Goal: Task Accomplishment & Management: Use online tool/utility

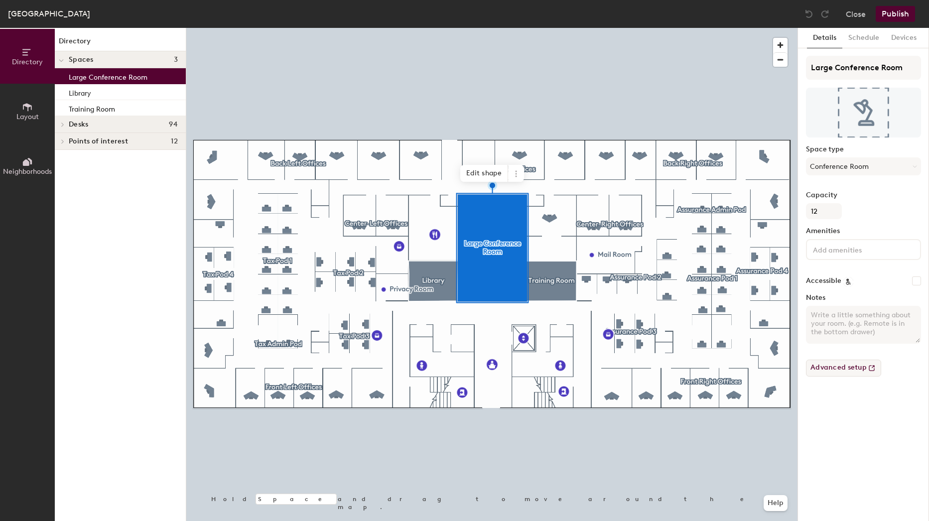
click at [863, 363] on button "Advanced setup" at bounding box center [843, 368] width 75 height 17
click at [512, 174] on icon at bounding box center [516, 174] width 8 height 8
click at [123, 98] on div "Library" at bounding box center [120, 92] width 131 height 16
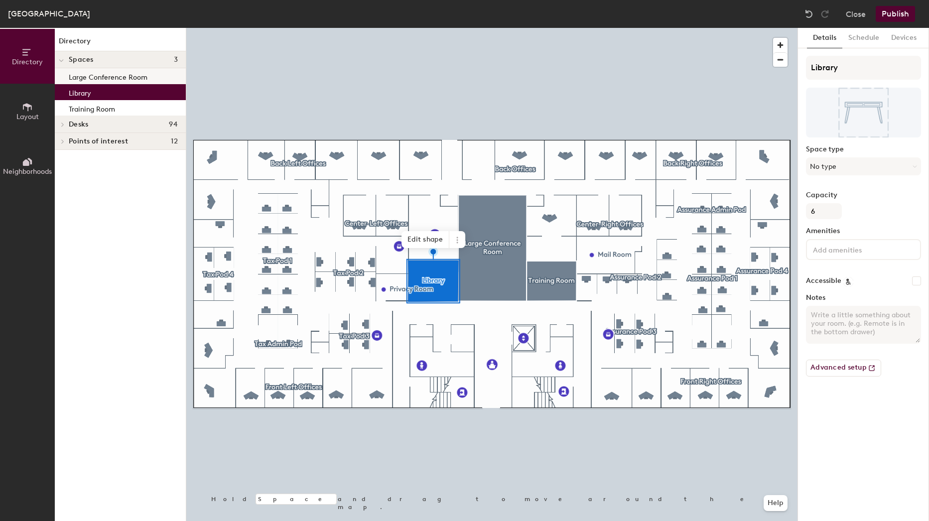
click at [117, 78] on p "Large Conference Room" at bounding box center [108, 75] width 79 height 11
click at [111, 94] on div "Library" at bounding box center [120, 92] width 131 height 16
click at [107, 106] on p "Training Room" at bounding box center [92, 107] width 46 height 11
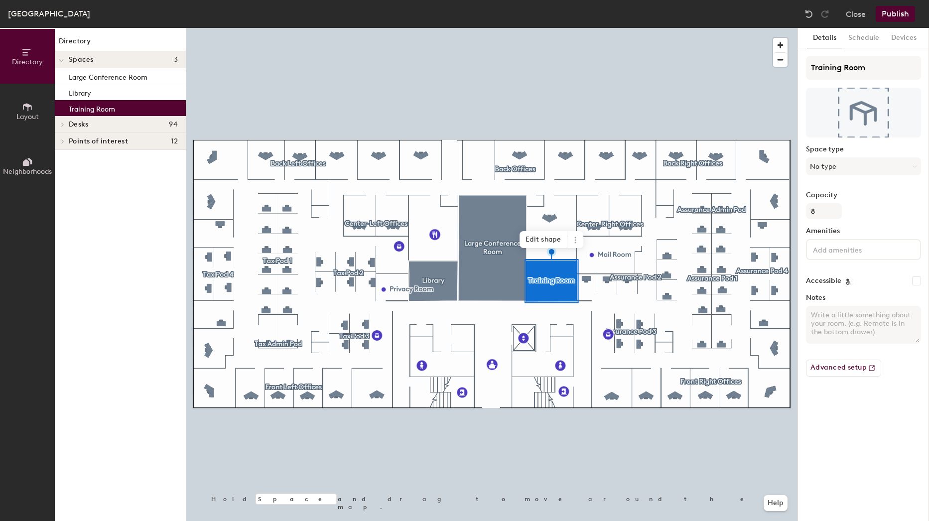
click at [17, 101] on button "Layout" at bounding box center [27, 111] width 55 height 55
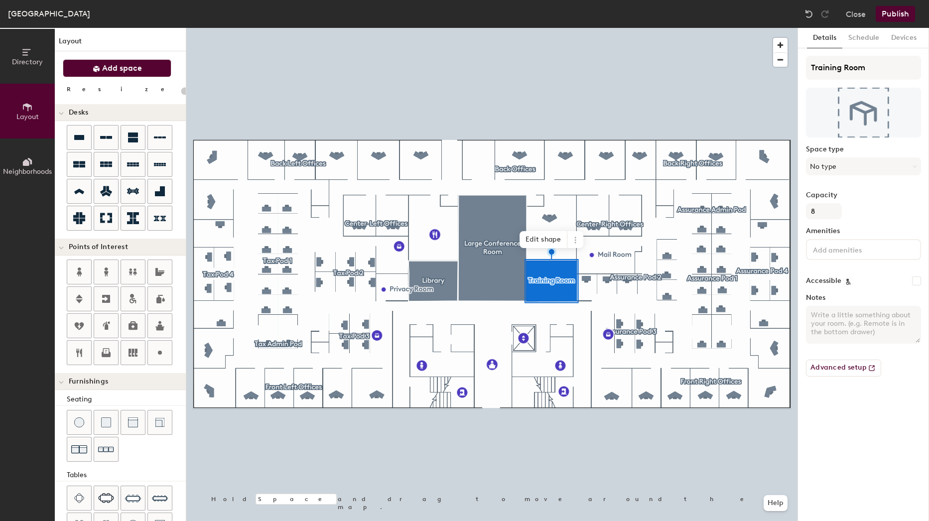
click at [128, 65] on span "Add space" at bounding box center [122, 68] width 40 height 10
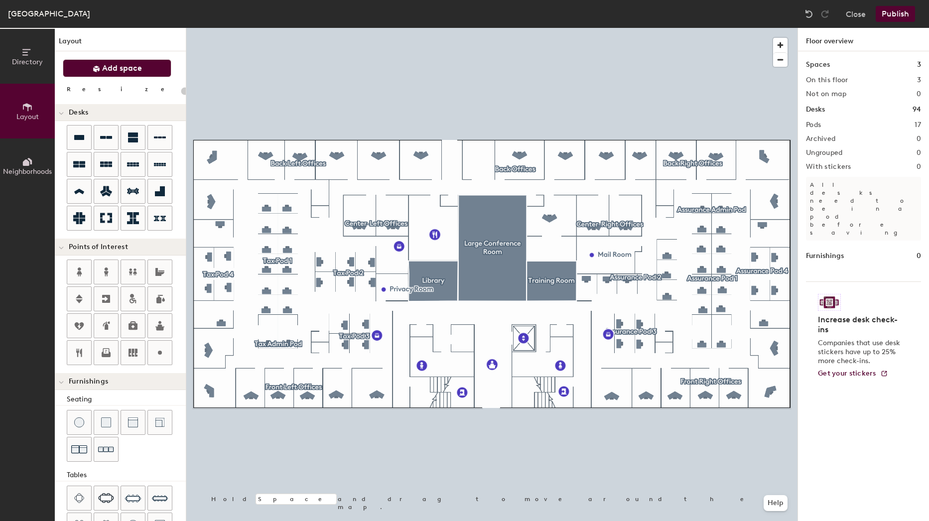
type input "20"
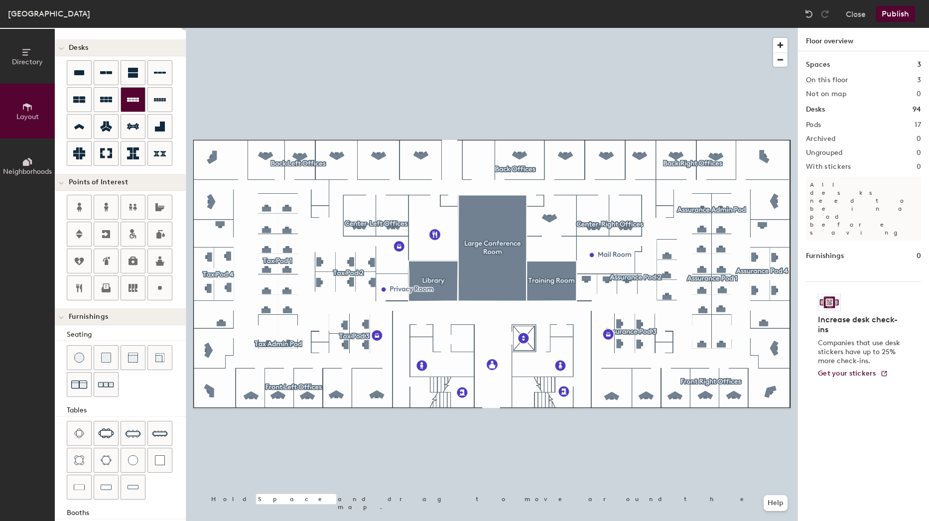
scroll to position [108, 0]
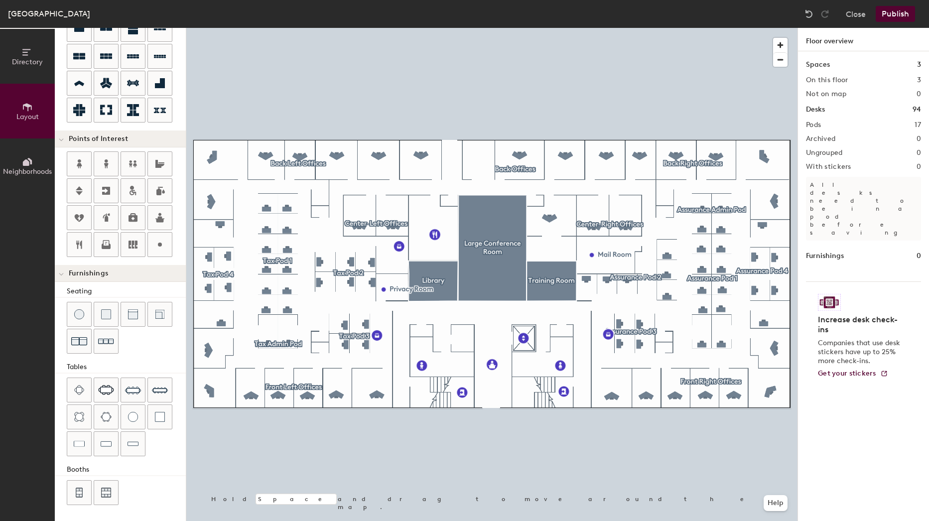
click at [25, 63] on span "Directory" at bounding box center [27, 62] width 31 height 8
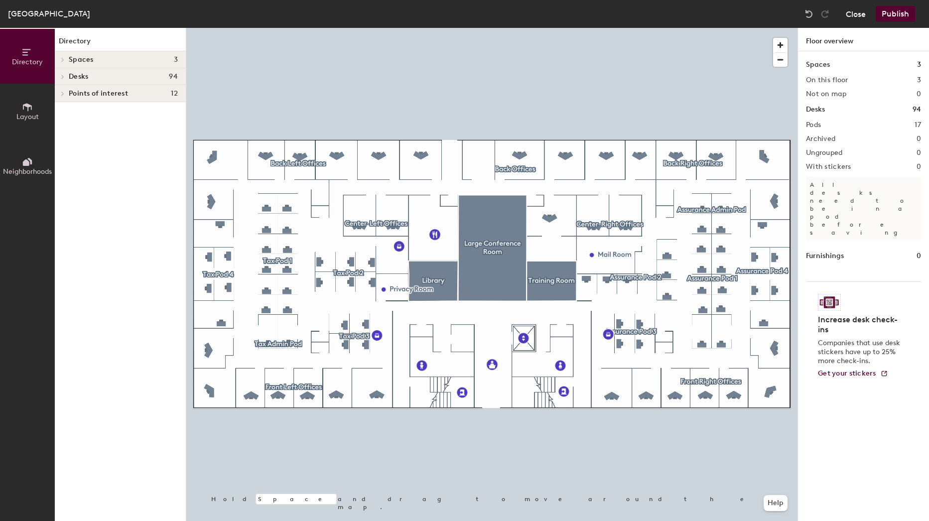
click at [858, 19] on button "Close" at bounding box center [856, 14] width 20 height 16
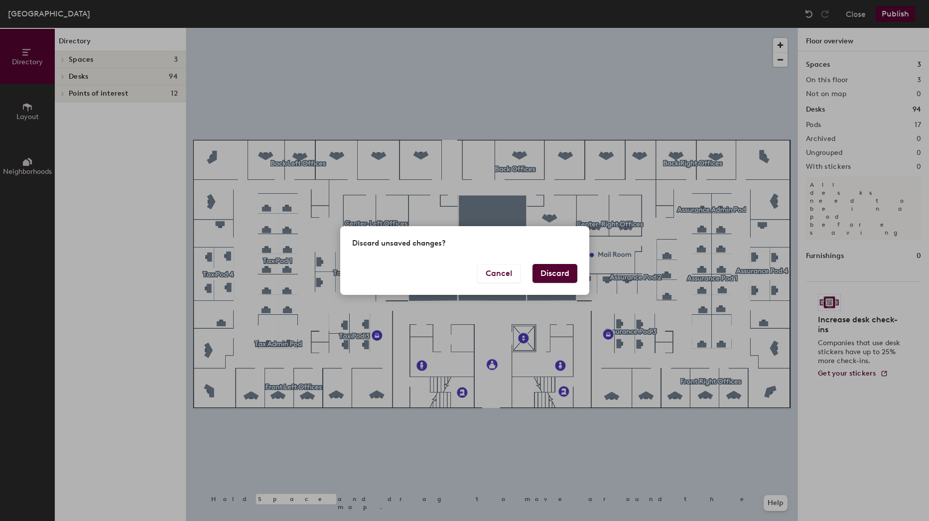
click at [567, 281] on button "Discard" at bounding box center [554, 273] width 45 height 19
